Goal: Information Seeking & Learning: Compare options

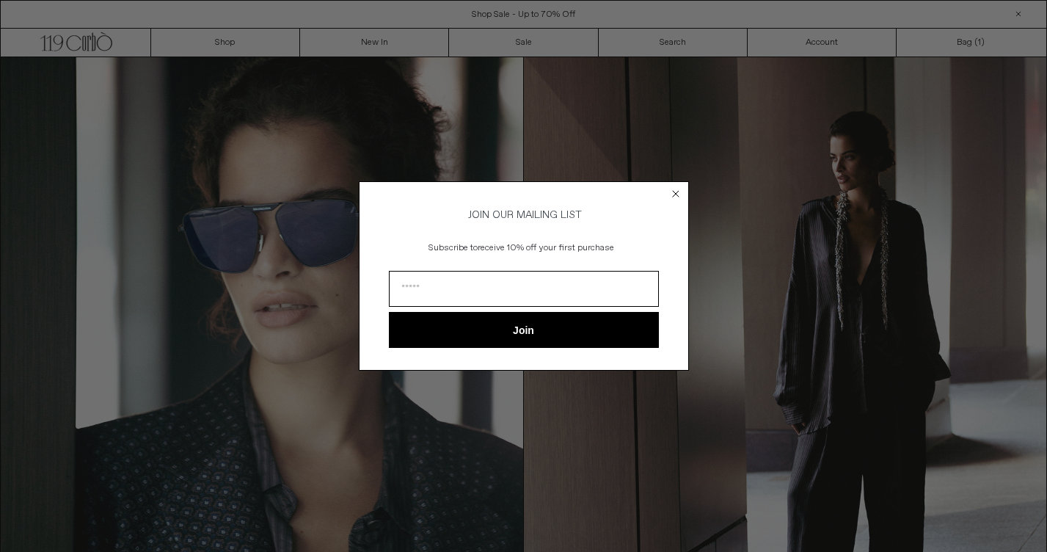
click at [674, 186] on circle "Close dialog" at bounding box center [675, 193] width 14 height 14
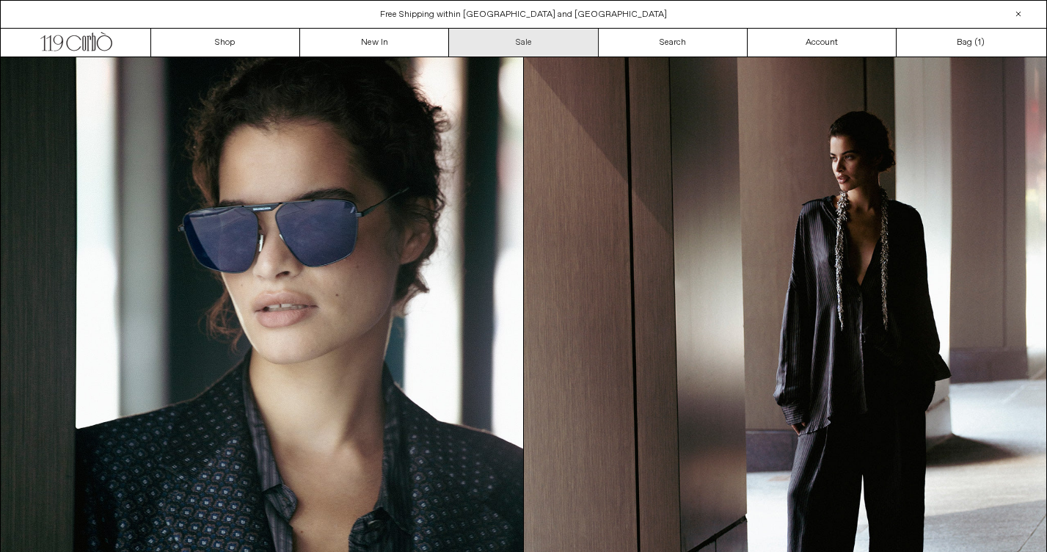
click at [513, 40] on link "Sale" at bounding box center [523, 43] width 149 height 28
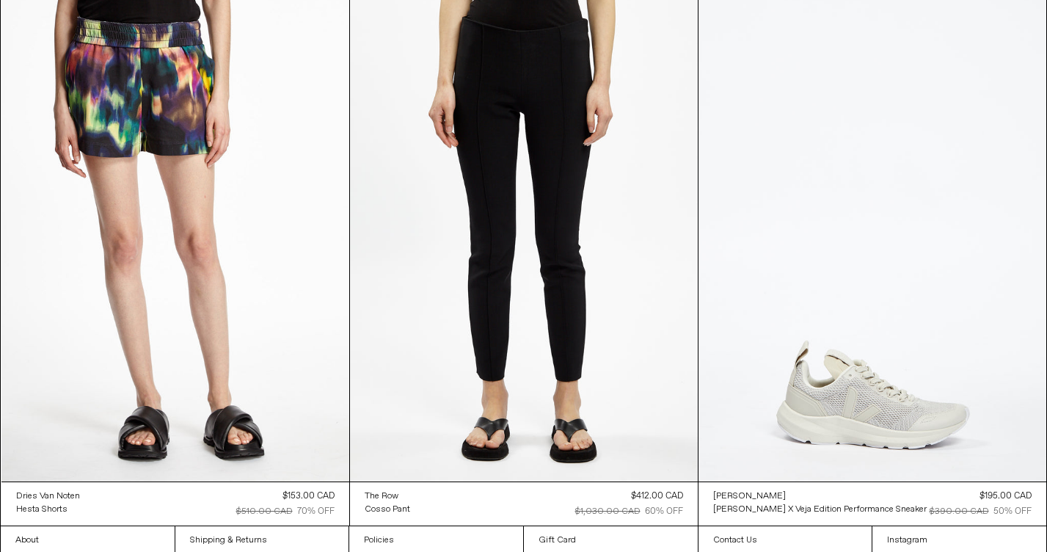
scroll to position [51138, 0]
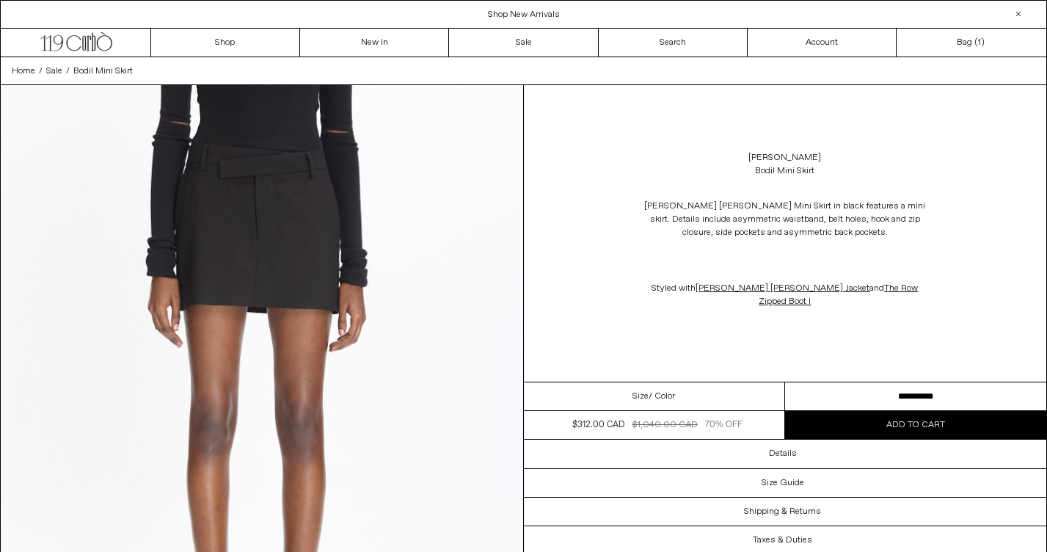
click at [689, 393] on div "Size / Color" at bounding box center [654, 396] width 261 height 29
click at [884, 393] on select "**********" at bounding box center [915, 396] width 261 height 29
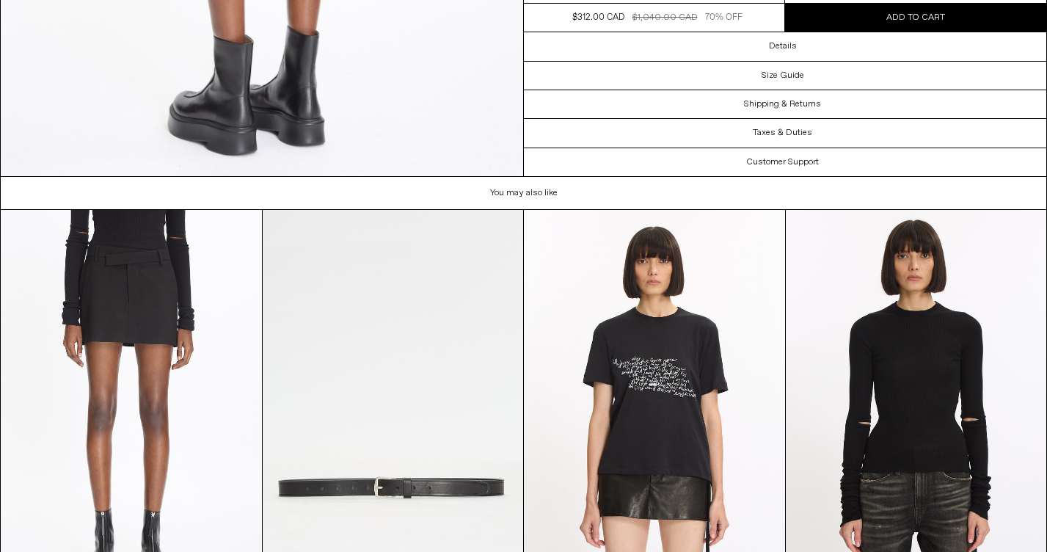
scroll to position [2595, 0]
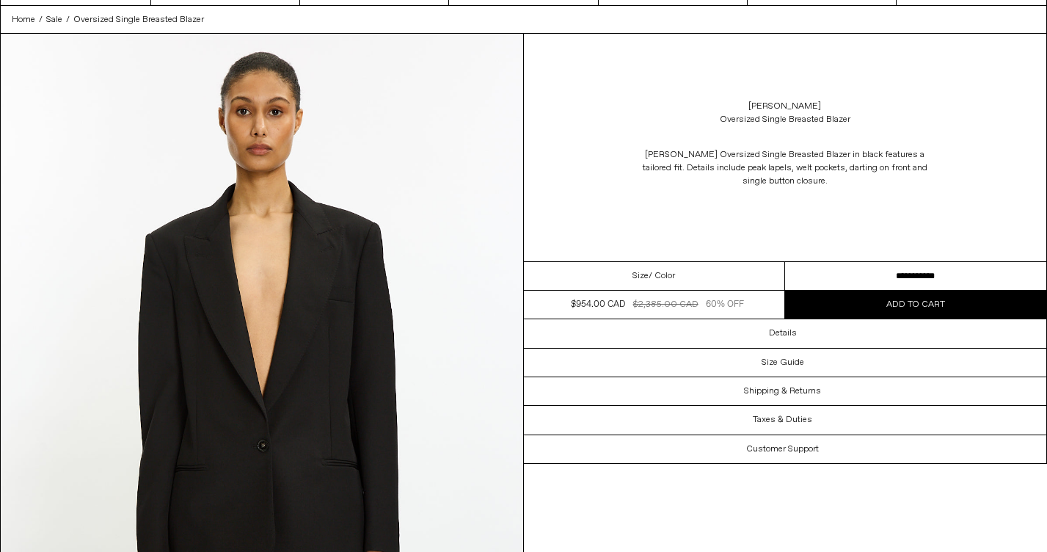
scroll to position [156, 0]
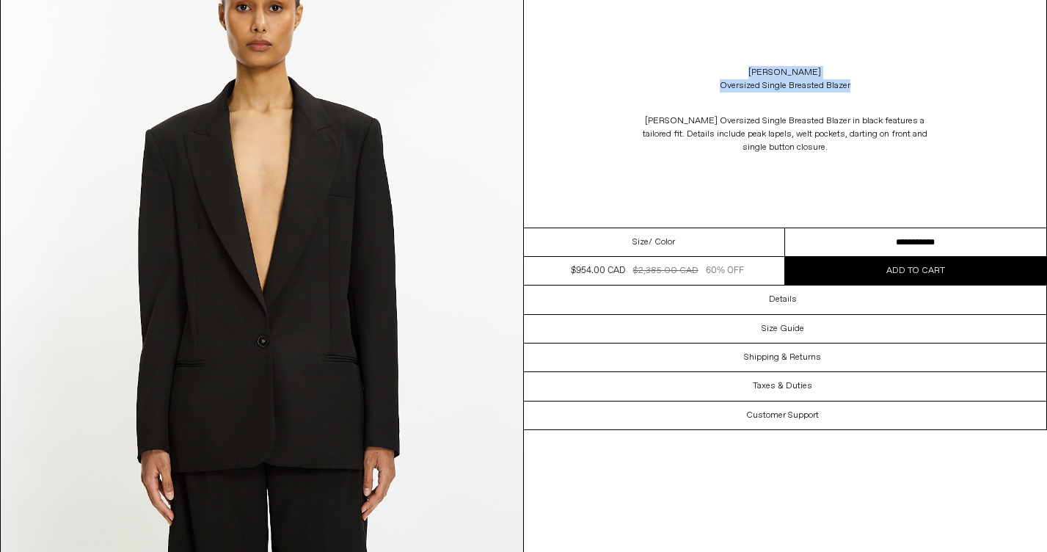
drag, startPoint x: 872, startPoint y: 84, endPoint x: 737, endPoint y: 73, distance: 134.7
click at [737, 73] on div "Stella McCartney Oversized Single Breasted Blazer" at bounding box center [785, 79] width 523 height 41
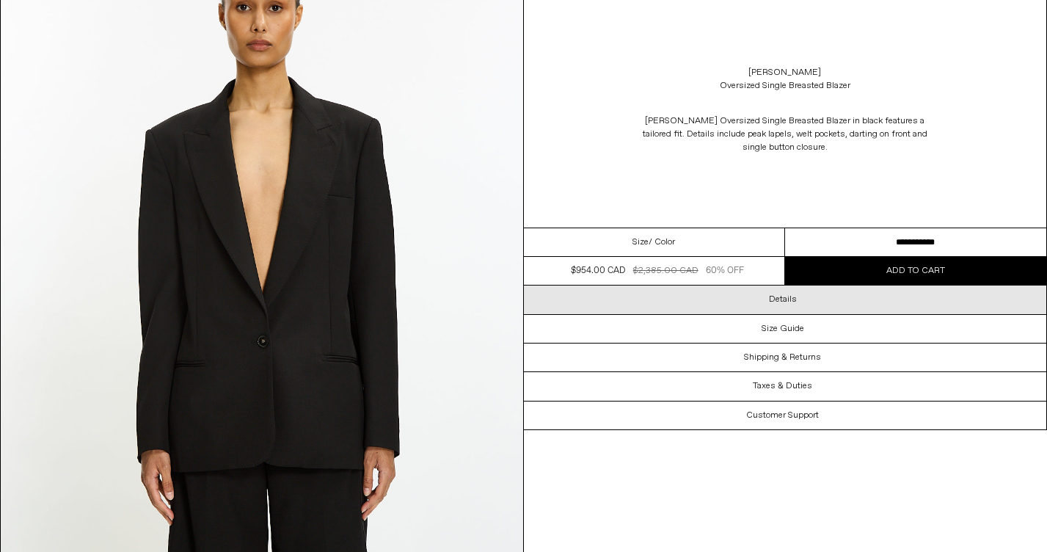
click at [791, 303] on h3 "Details" at bounding box center [783, 299] width 28 height 10
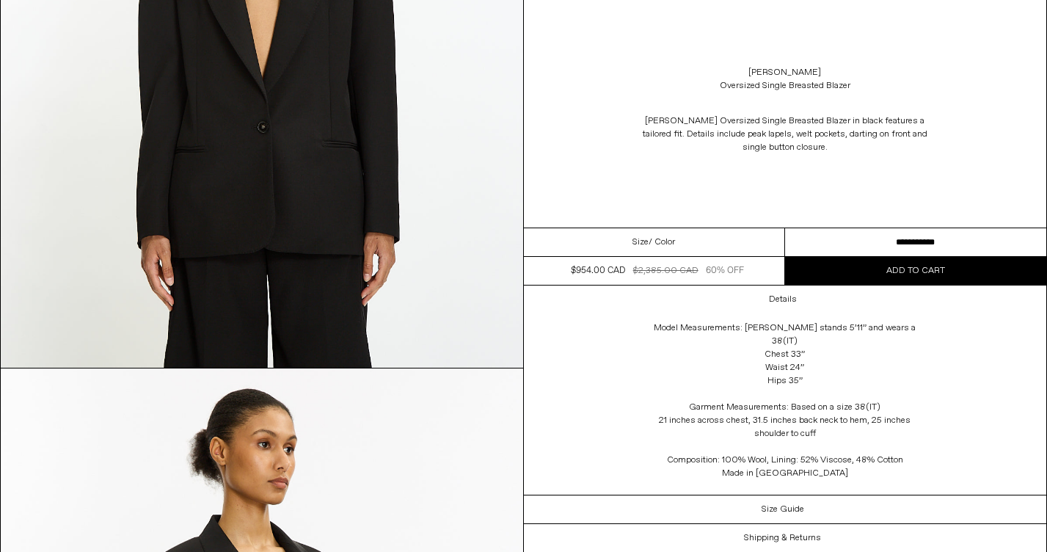
scroll to position [332, 0]
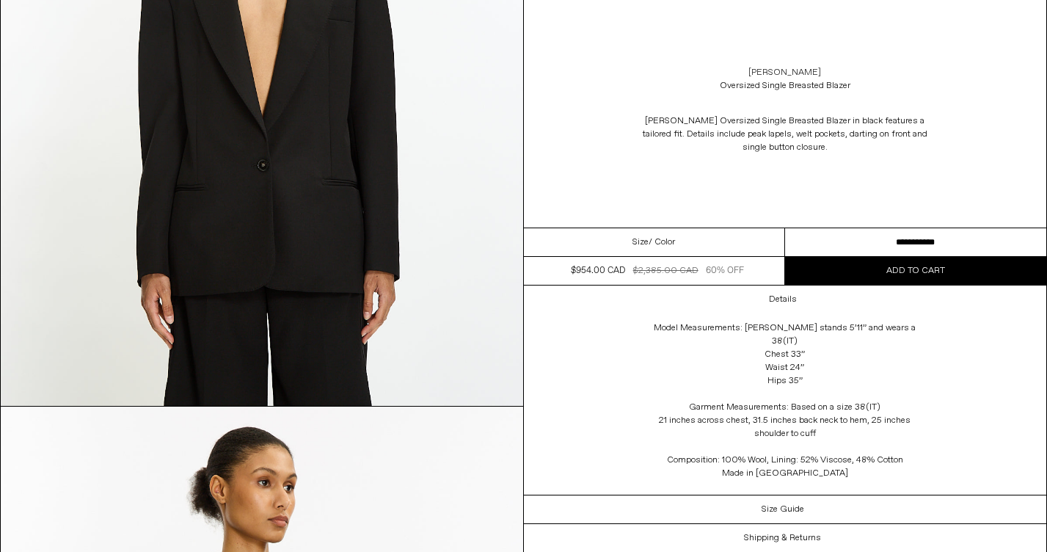
click at [758, 72] on link "[PERSON_NAME]" at bounding box center [784, 72] width 73 height 13
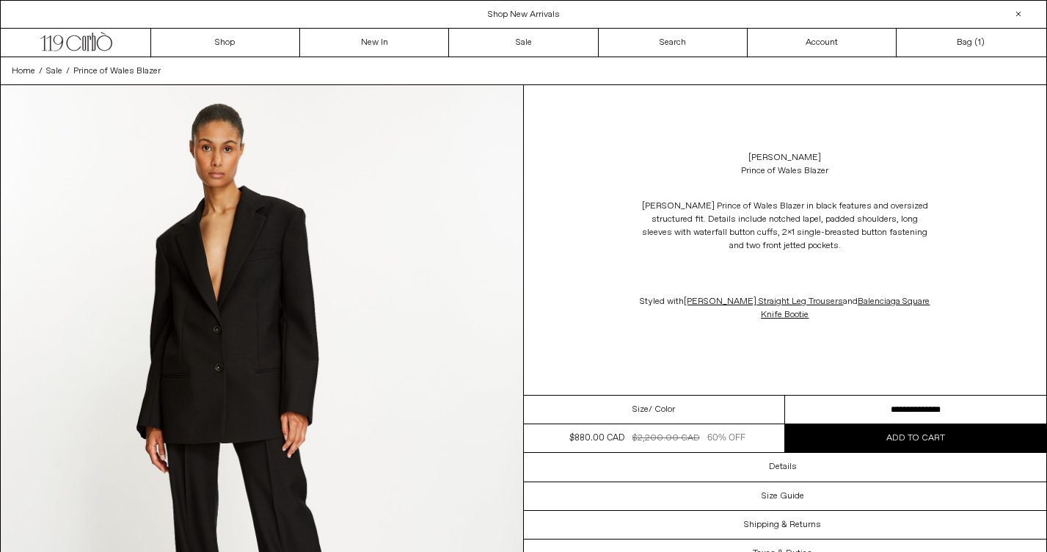
click at [852, 407] on select "**********" at bounding box center [915, 409] width 261 height 29
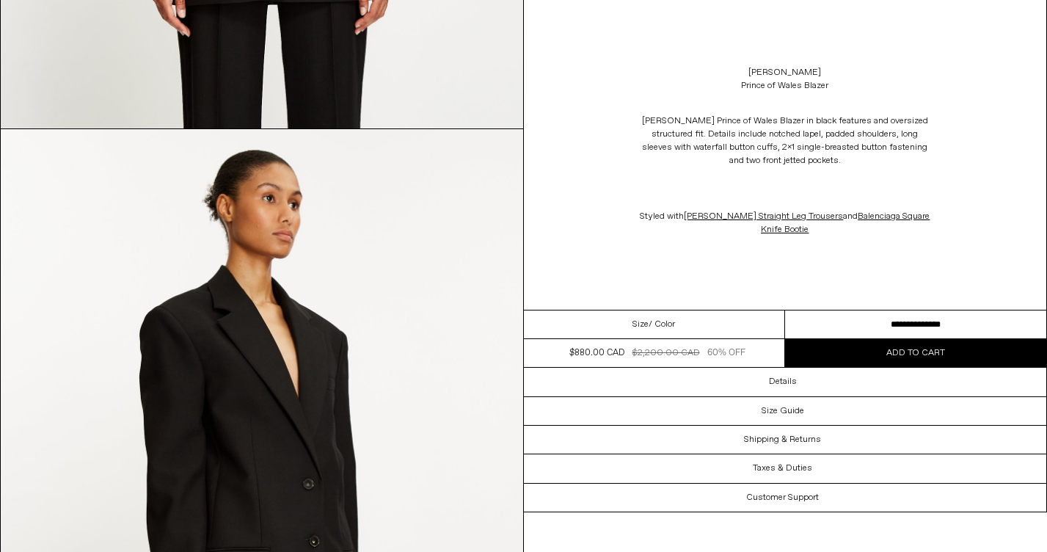
scroll to position [1470, 0]
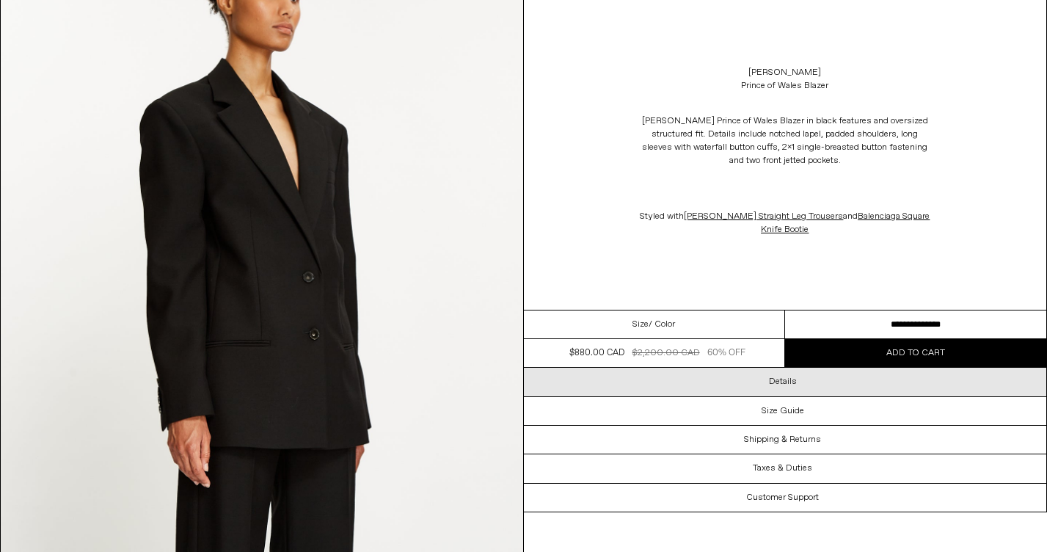
click at [569, 383] on div "Details" at bounding box center [785, 382] width 523 height 28
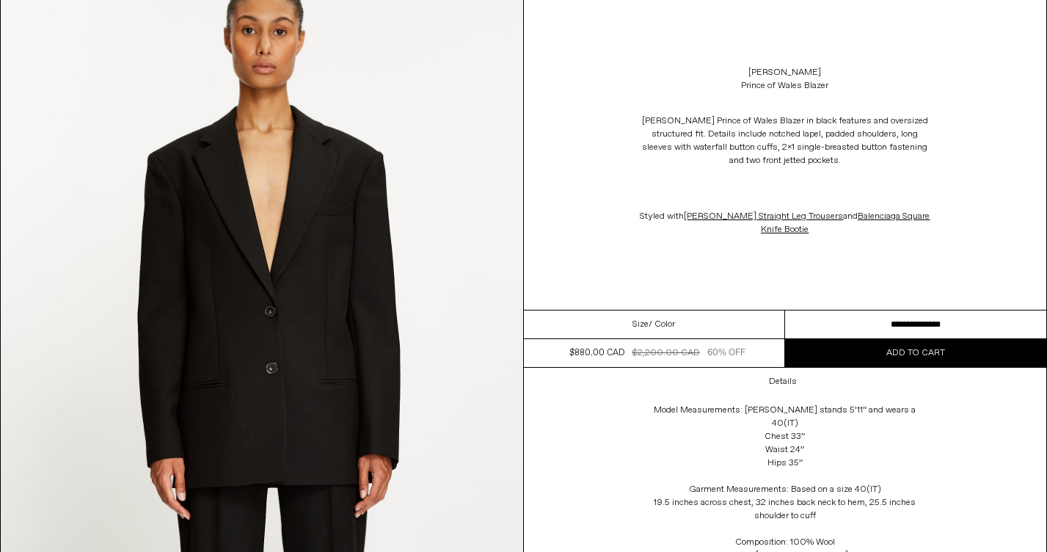
scroll to position [790, 0]
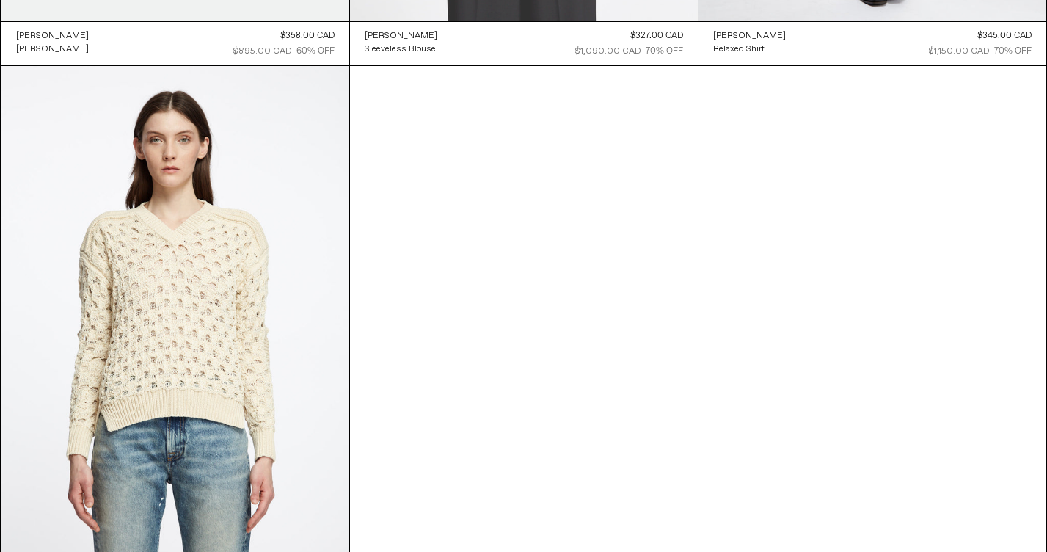
scroll to position [2424, 0]
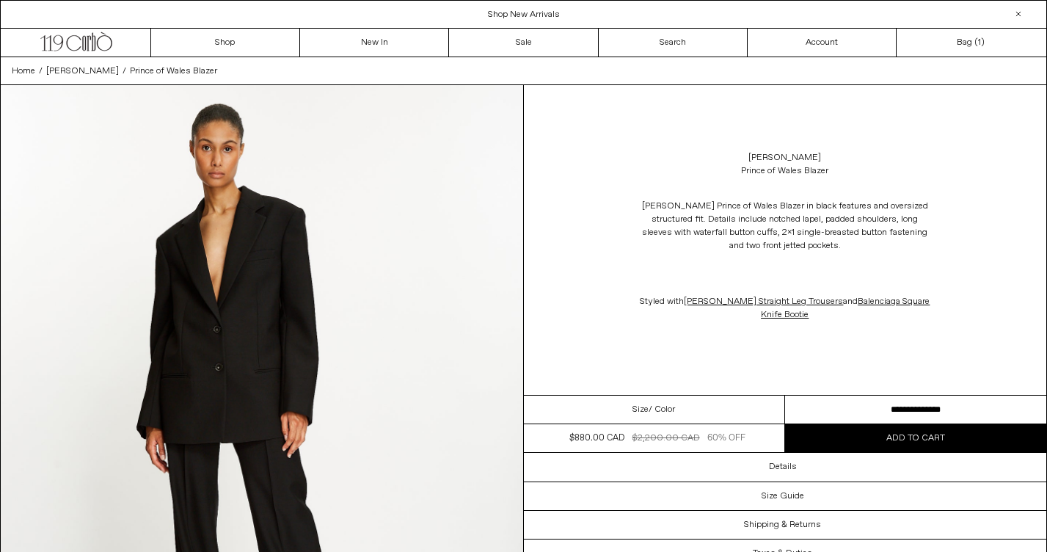
drag, startPoint x: 863, startPoint y: 173, endPoint x: 821, endPoint y: 168, distance: 42.1
click at [821, 168] on div "[PERSON_NAME] Prince of Wales Blazer" at bounding box center [785, 164] width 523 height 41
click at [852, 168] on div "[PERSON_NAME] Prince of Wales Blazer" at bounding box center [785, 164] width 523 height 41
drag, startPoint x: 834, startPoint y: 168, endPoint x: 741, endPoint y: 161, distance: 92.7
click at [741, 161] on div "[PERSON_NAME] Prince of Wales Blazer" at bounding box center [785, 164] width 523 height 41
